Goal: Transaction & Acquisition: Purchase product/service

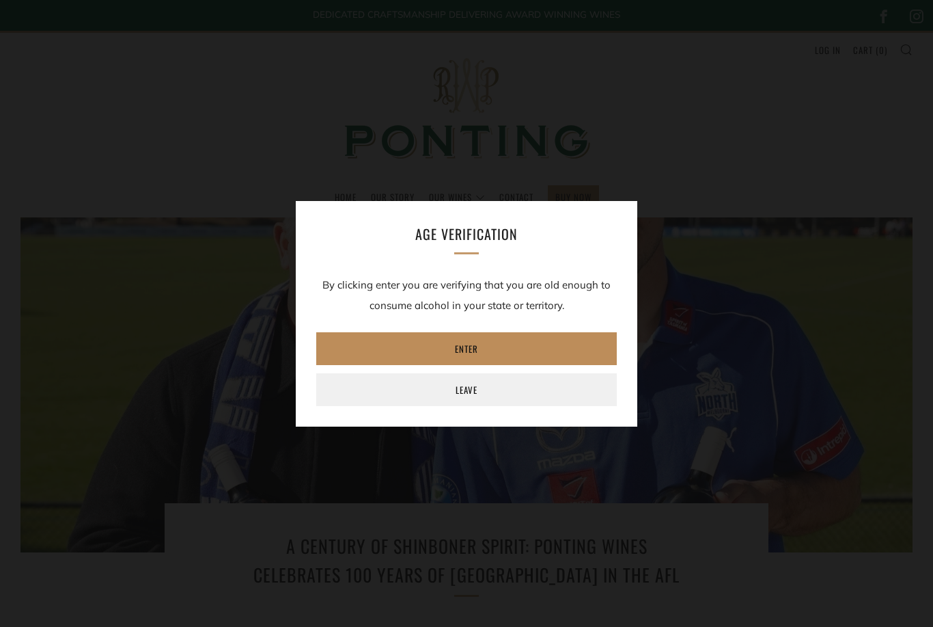
click at [507, 337] on link "Enter" at bounding box center [466, 348] width 301 height 33
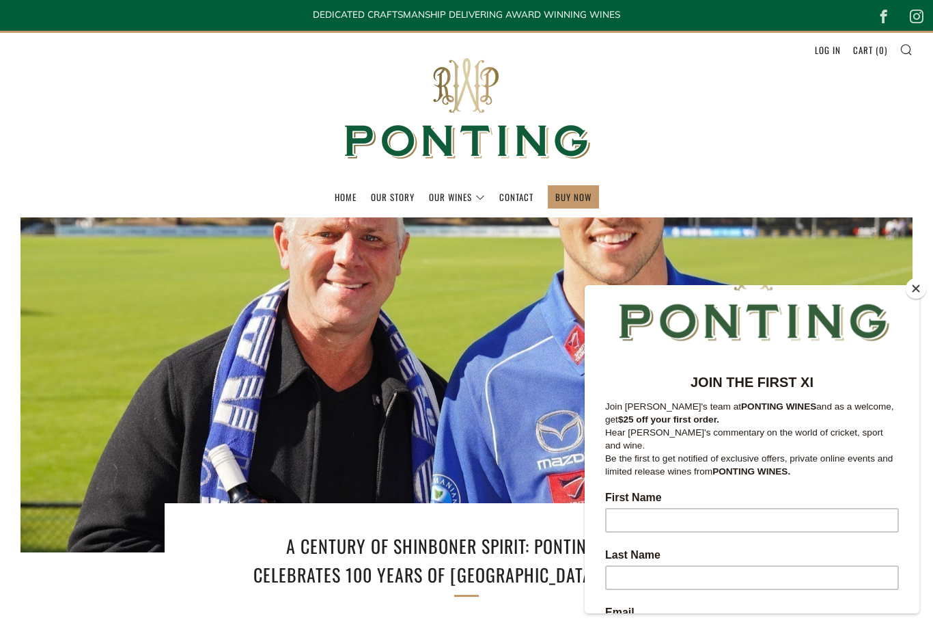
scroll to position [79, 0]
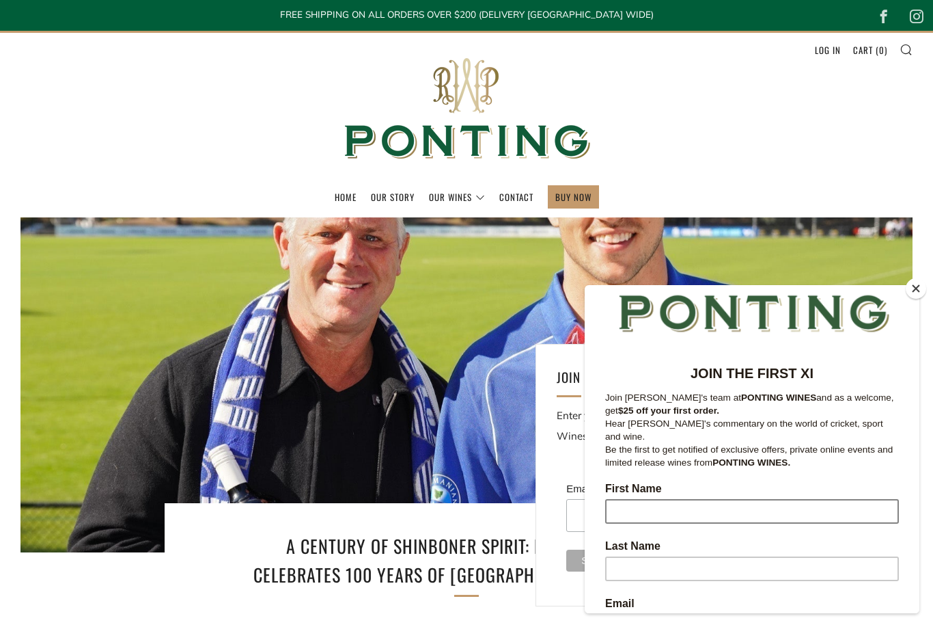
click at [756, 499] on input "First Name" at bounding box center [752, 511] width 294 height 25
type input "Liam"
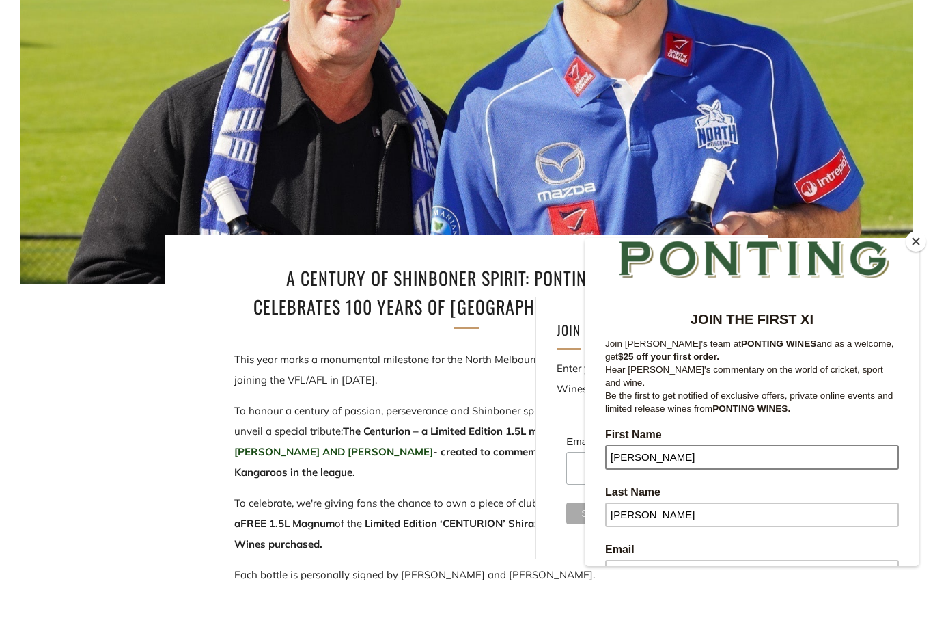
scroll to position [83, 0]
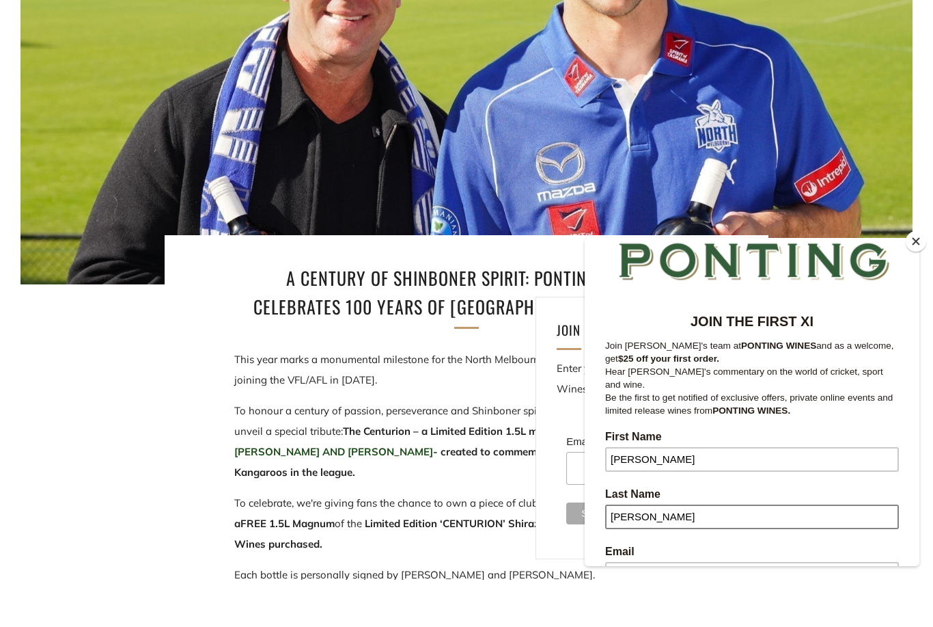
click at [717, 513] on input "CRAWLEY" at bounding box center [752, 516] width 294 height 25
click at [884, 615] on section "A Century of Shinboner Spirit: Ponting Wines Celebrates 100 Years of North Melb…" at bounding box center [466, 593] width 933 height 1193
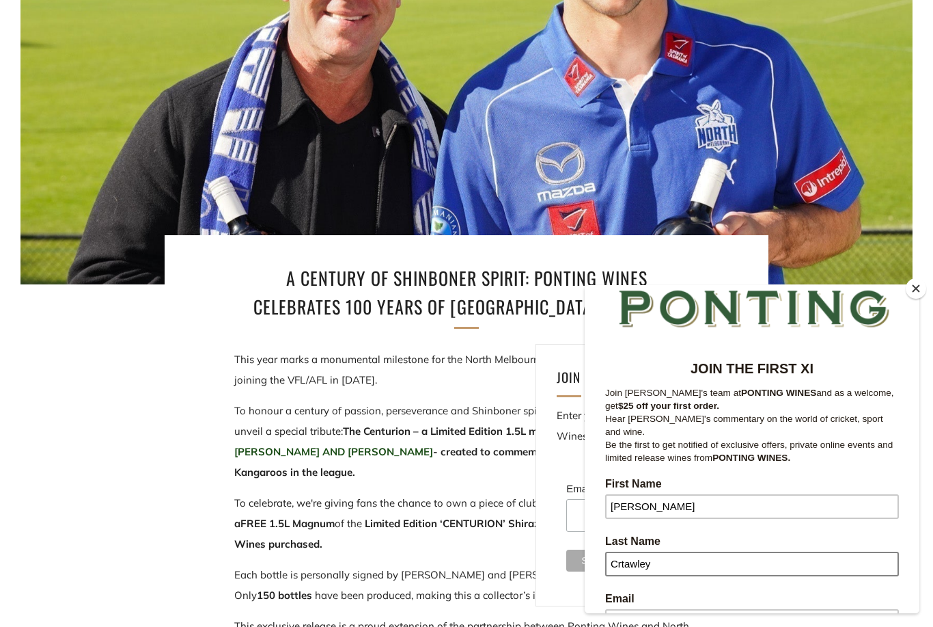
click at [727, 551] on input "Crtawley" at bounding box center [752, 563] width 294 height 25
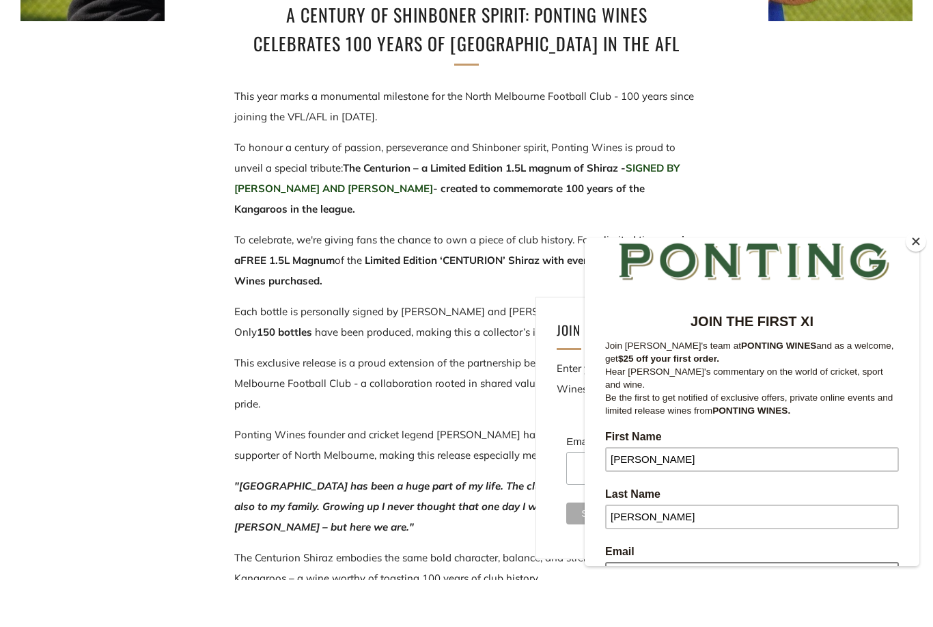
type input "Crawley"
click at [697, 562] on input "Email" at bounding box center [752, 574] width 294 height 25
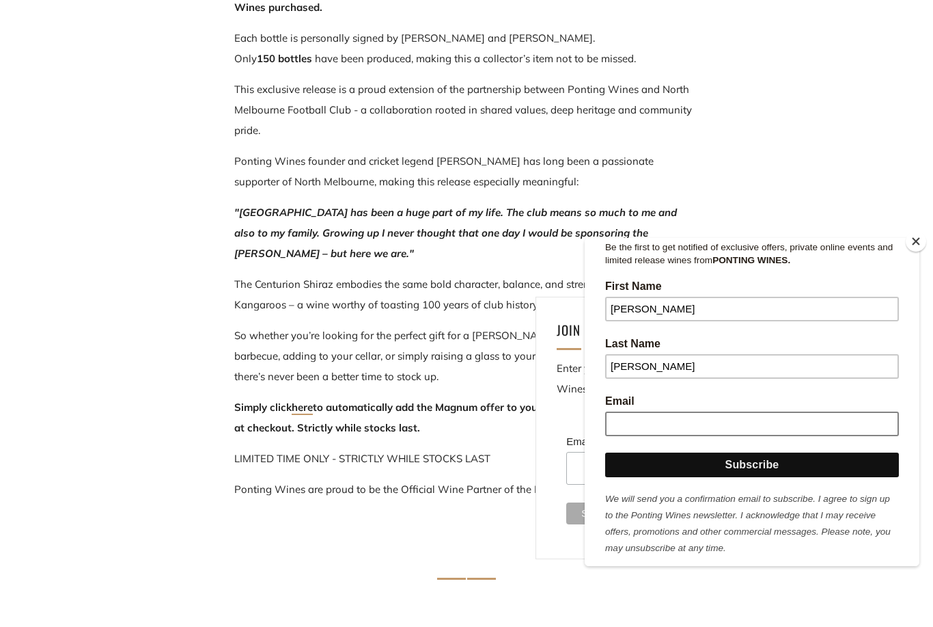
scroll to position [234, 0]
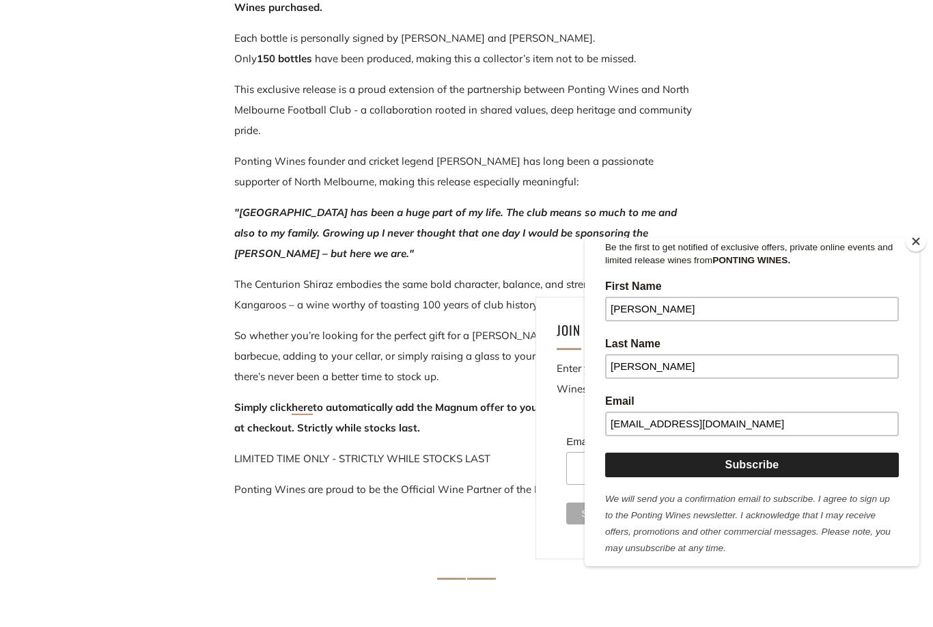
type input "liamrcrawley@gmail.com"
click at [811, 456] on input "Subscribe" at bounding box center [752, 464] width 294 height 25
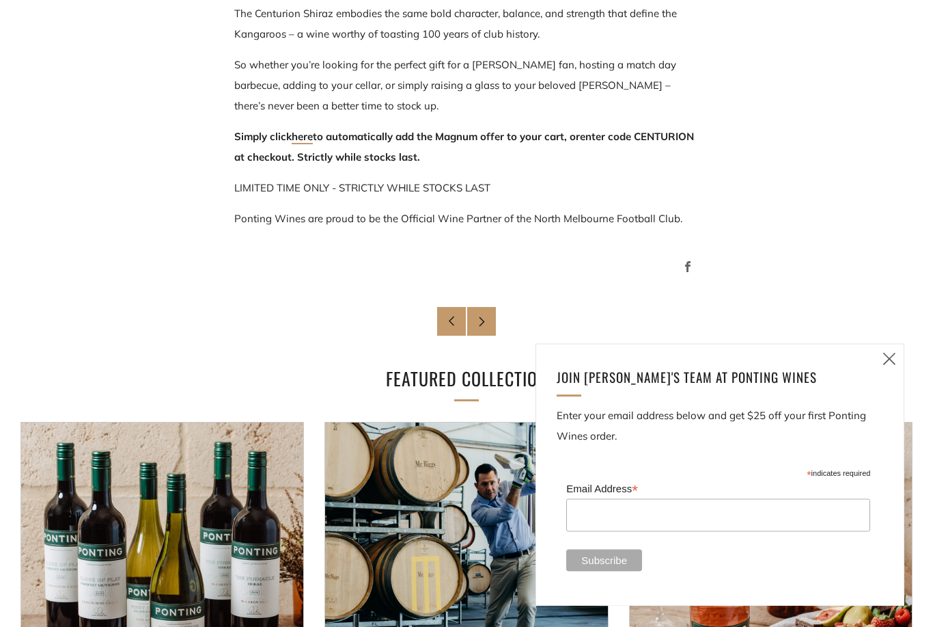
scroll to position [1085, 0]
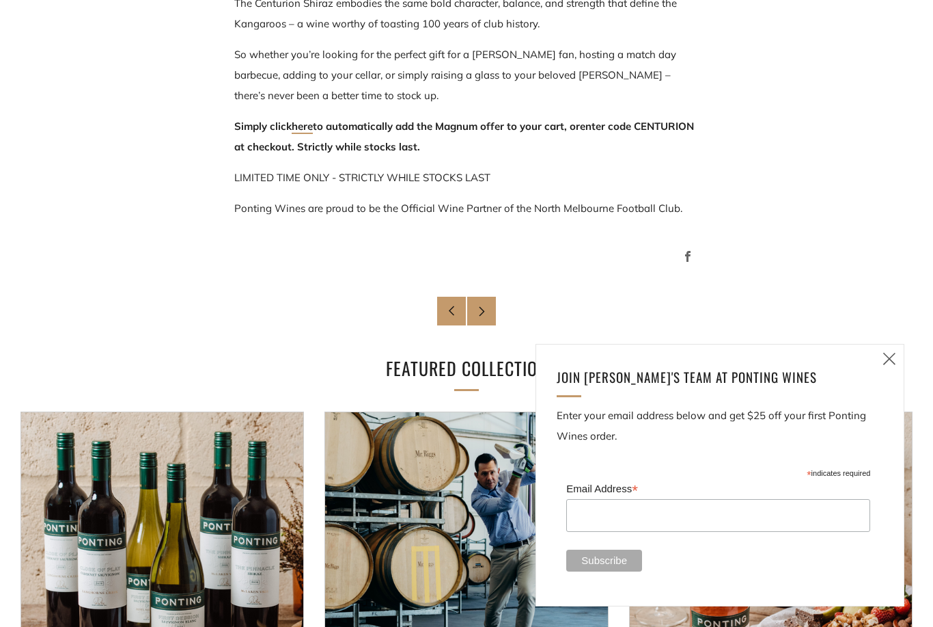
click at [888, 367] on icon at bounding box center [890, 358] width 16 height 17
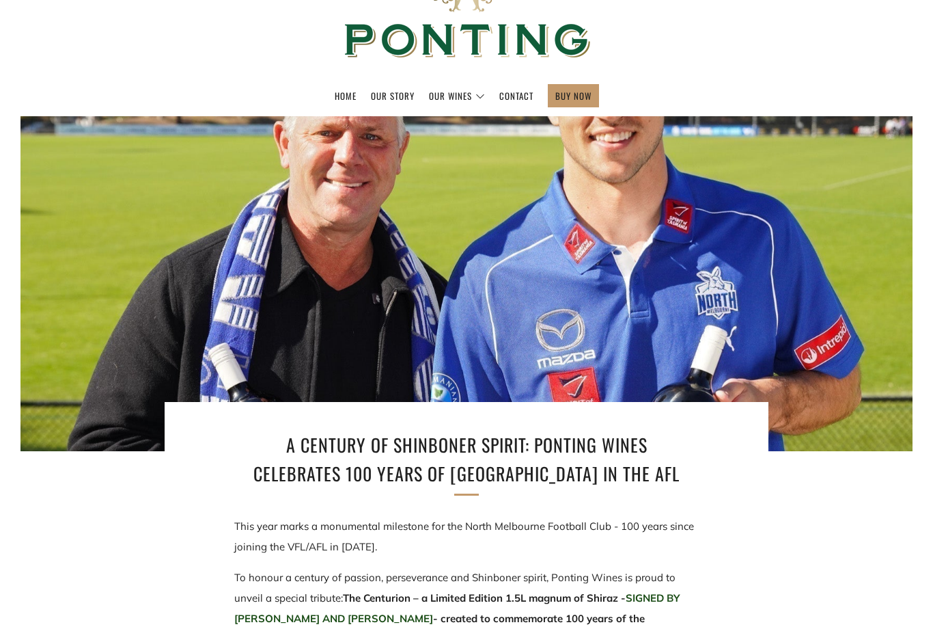
scroll to position [0, 0]
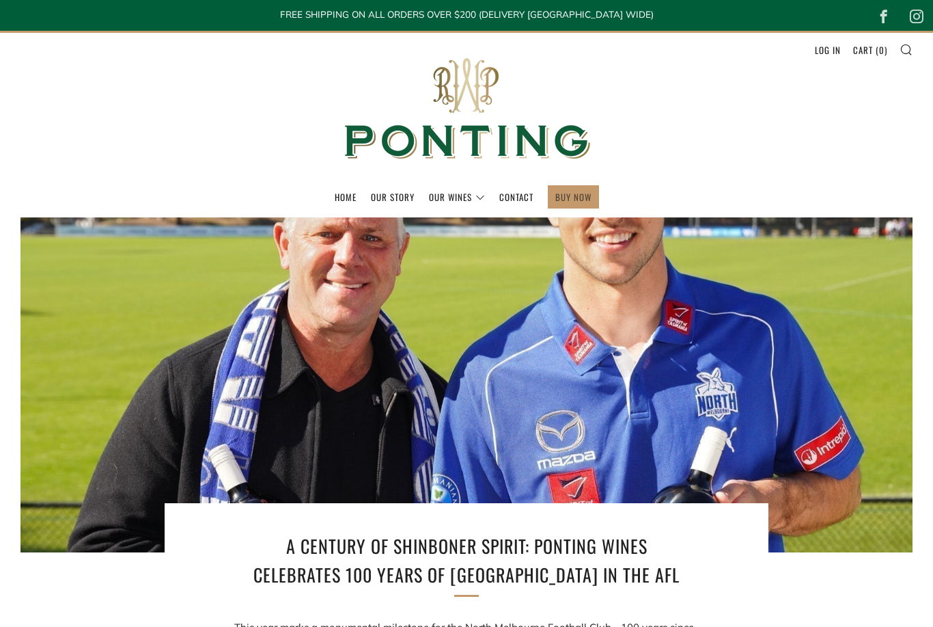
click at [574, 195] on link "BUY NOW" at bounding box center [574, 197] width 36 height 22
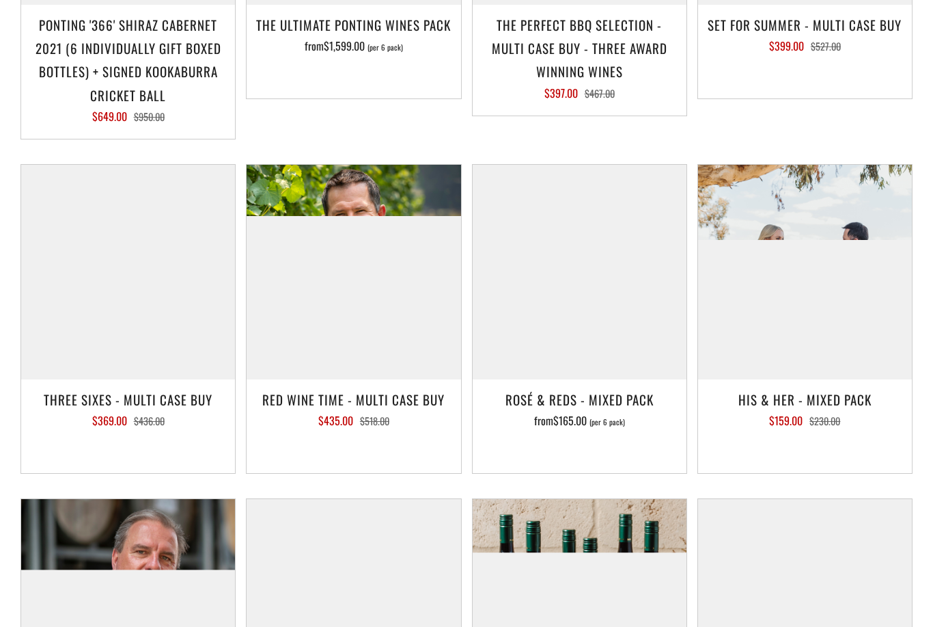
scroll to position [1603, 0]
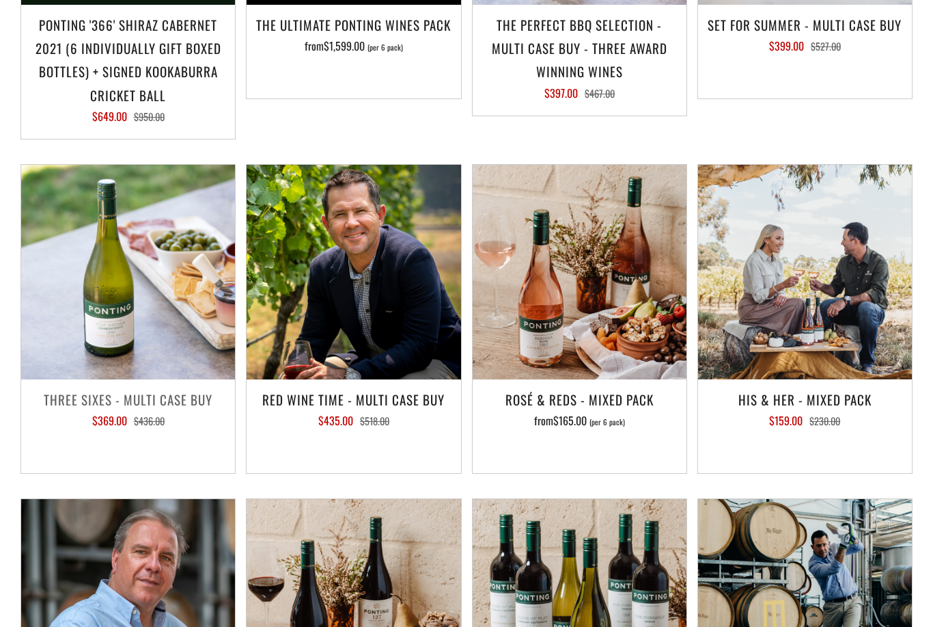
click at [159, 305] on img at bounding box center [128, 272] width 214 height 214
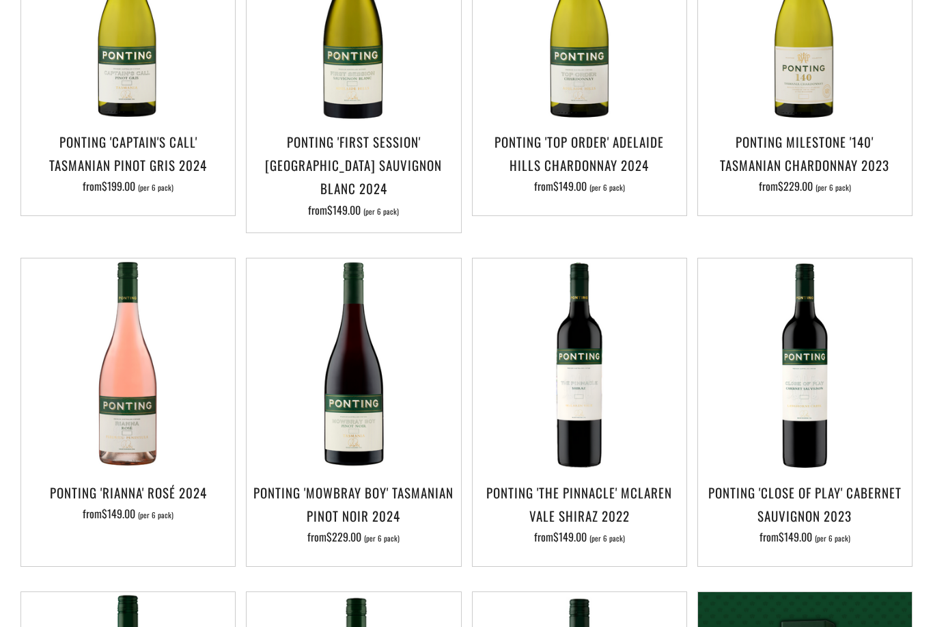
scroll to position [428, 0]
click at [383, 480] on h3 "Ponting 'Mowbray Boy' Tasmanian Pinot Noir 2024" at bounding box center [354, 503] width 200 height 46
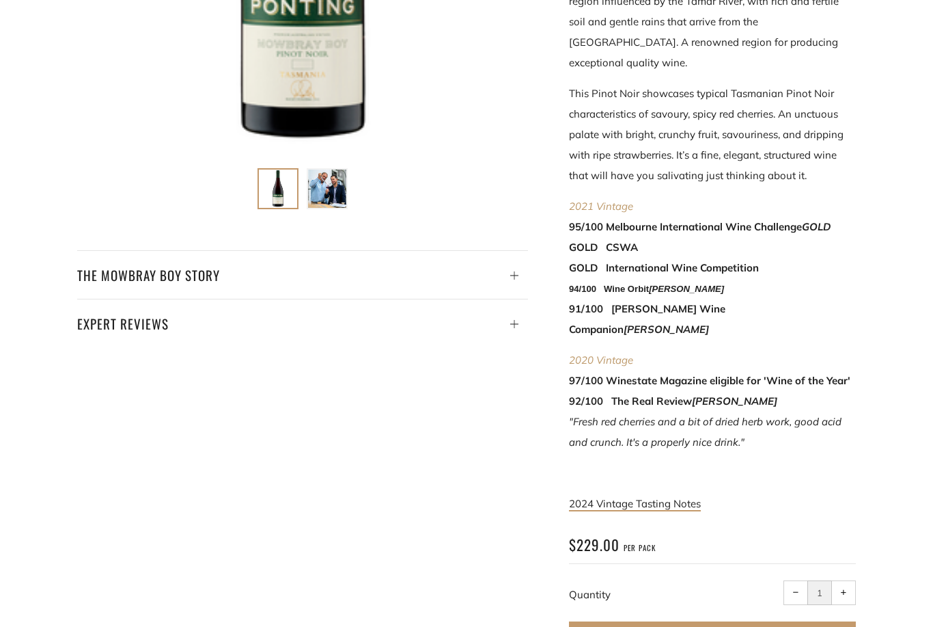
scroll to position [537, 0]
click at [846, 589] on span "+" at bounding box center [844, 592] width 6 height 6
type input "2"
click at [716, 626] on span "Add to Cart" at bounding box center [705, 638] width 51 height 14
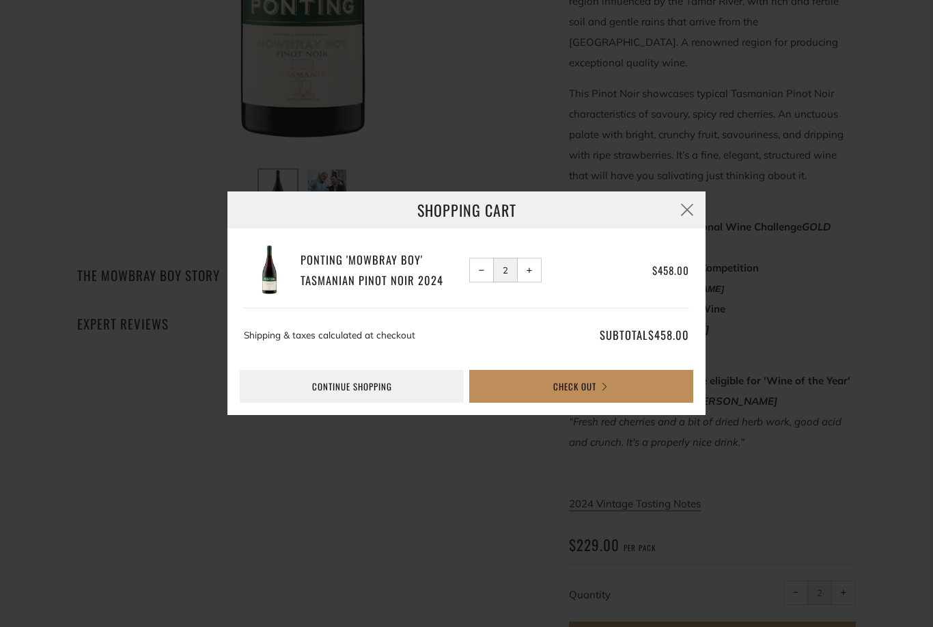
click at [580, 402] on button "Check Out" at bounding box center [581, 386] width 224 height 33
